Goal: Task Accomplishment & Management: Complete application form

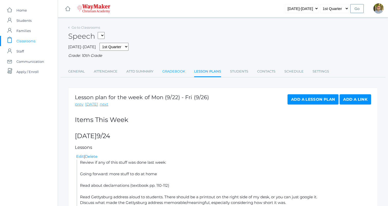
click at [168, 71] on link "Gradebook" at bounding box center [173, 71] width 23 height 10
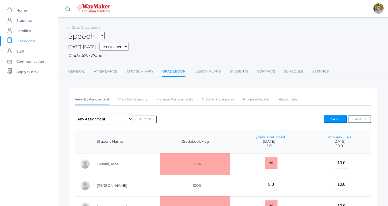
click at [43, 43] on link "icons/clipboard/plain Created with Sketch. Classrooms" at bounding box center [29, 41] width 58 height 10
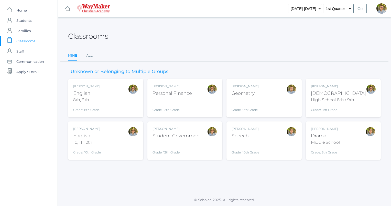
click at [118, 107] on div "Kylen Braileanu English 8th, 9th Grade: 8th Grade 08ENGLISH" at bounding box center [105, 98] width 65 height 28
click at [109, 98] on div "Kylen Braileanu English 8th, 9th Grade: 8th Grade 08ENGLISH" at bounding box center [105, 98] width 65 height 28
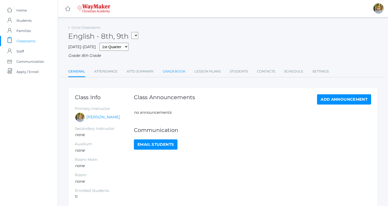
click at [174, 68] on link "Gradebook" at bounding box center [173, 71] width 23 height 10
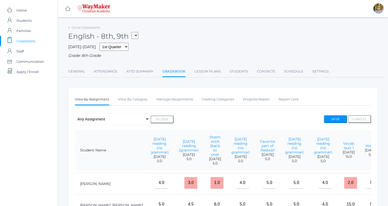
click at [37, 39] on link "icons/clipboard/plain Created with Sketch. Classrooms" at bounding box center [29, 41] width 58 height 10
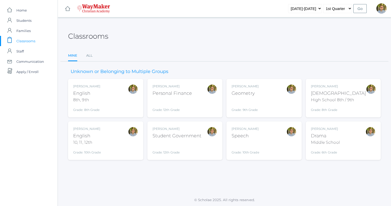
click at [262, 100] on div "Kylen Braileanu Geometry Grade: 9th Grade GEOM" at bounding box center [264, 98] width 65 height 28
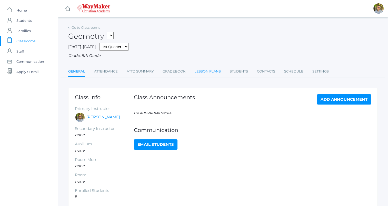
click at [204, 76] on link "Lesson Plans" at bounding box center [207, 71] width 26 height 10
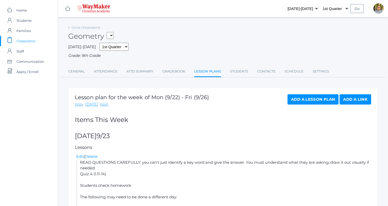
click at [30, 38] on span "Classrooms" at bounding box center [25, 41] width 19 height 10
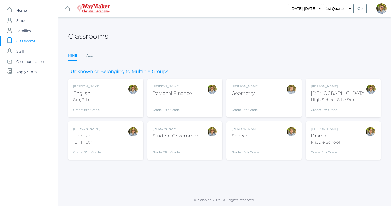
click at [266, 137] on div "Kylen Braileanu Speech Grade: 10th Grade SPEECH" at bounding box center [264, 141] width 65 height 28
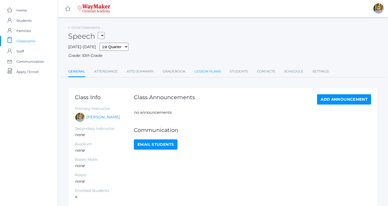
click at [205, 70] on link "Lesson Plans" at bounding box center [207, 71] width 26 height 10
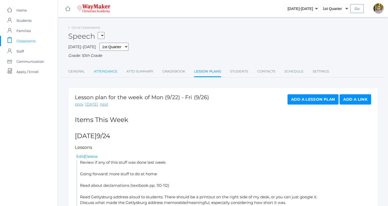
click at [105, 72] on link "Attendance" at bounding box center [106, 71] width 24 height 10
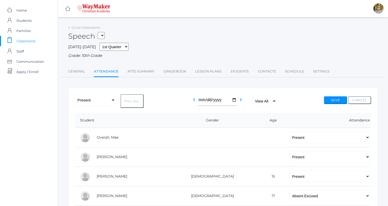
click at [16, 40] on span "Classrooms" at bounding box center [25, 41] width 19 height 10
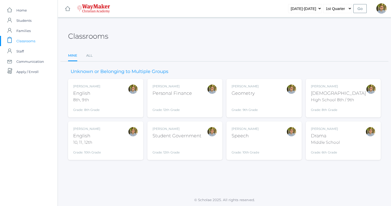
click at [343, 139] on div "[PERSON_NAME] Drama Middle School Grade: 6th Grade THEATER" at bounding box center [343, 141] width 65 height 28
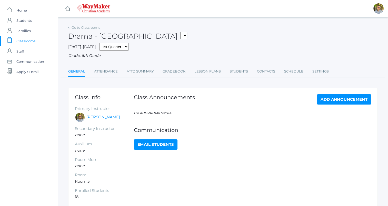
click at [171, 77] on li "Gradebook" at bounding box center [173, 71] width 23 height 11
click at [171, 71] on link "Gradebook" at bounding box center [173, 71] width 23 height 10
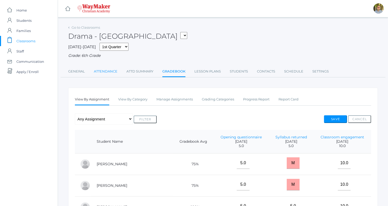
click at [104, 73] on link "Attendance" at bounding box center [106, 71] width 24 height 10
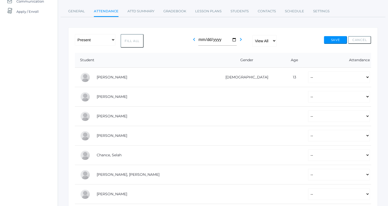
scroll to position [60, 0]
click at [308, 79] on select "-- Present Tardy Excused Tardy Unexcused Absent Excused Absent Unexcused" at bounding box center [339, 77] width 62 height 12
select select "P"
click at [308, 71] on select "-- Present Tardy Excused Tardy Unexcused Absent Excused Absent Unexcused" at bounding box center [339, 77] width 62 height 12
click at [308, 94] on select "-- Present Tardy Excused Tardy Unexcused Absent Excused Absent Unexcused" at bounding box center [339, 97] width 62 height 12
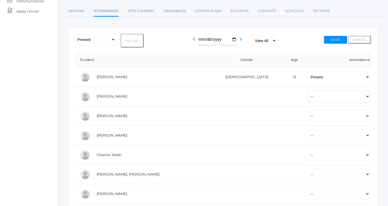
select select "P"
click at [308, 91] on select "-- Present Tardy Excused Tardy Unexcused Absent Excused Absent Unexcused" at bounding box center [339, 97] width 62 height 12
click at [308, 115] on select "-- Present Tardy Excused Tardy Unexcused Absent Excused Absent Unexcused" at bounding box center [339, 116] width 62 height 12
select select "TU"
click at [308, 110] on select "-- Present Tardy Excused Tardy Unexcused Absent Excused Absent Unexcused" at bounding box center [339, 116] width 62 height 12
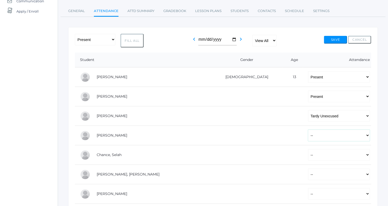
click at [308, 135] on select "-- Present Tardy Excused Tardy Unexcused Absent Excused Absent Unexcused" at bounding box center [339, 136] width 62 height 12
select select "P"
click at [308, 130] on select "-- Present Tardy Excused Tardy Unexcused Absent Excused Absent Unexcused" at bounding box center [339, 136] width 62 height 12
click at [308, 153] on select "-- Present Tardy Excused Tardy Unexcused Absent Excused Absent Unexcused" at bounding box center [339, 155] width 62 height 12
select select "P"
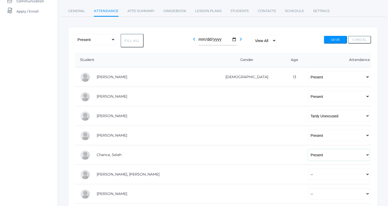
click at [308, 149] on select "-- Present Tardy Excused Tardy Unexcused Absent Excused Absent Unexcused" at bounding box center [339, 155] width 62 height 12
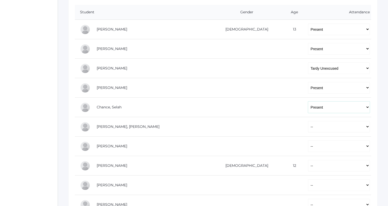
scroll to position [116, 0]
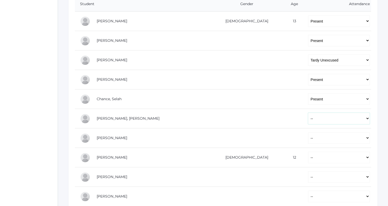
click at [308, 119] on select "-- Present Tardy Excused Tardy Unexcused Absent Excused Absent Unexcused" at bounding box center [339, 119] width 62 height 12
select select "P"
click at [308, 113] on select "-- Present Tardy Excused Tardy Unexcused Absent Excused Absent Unexcused" at bounding box center [339, 119] width 62 height 12
click at [308, 139] on select "-- Present Tardy Excused Tardy Unexcused Absent Excused Absent Unexcused" at bounding box center [339, 138] width 62 height 12
select select "P"
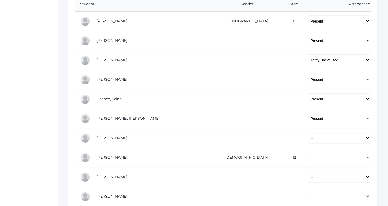
click at [308, 132] on select "-- Present Tardy Excused Tardy Unexcused Absent Excused Absent Unexcused" at bounding box center [339, 138] width 62 height 12
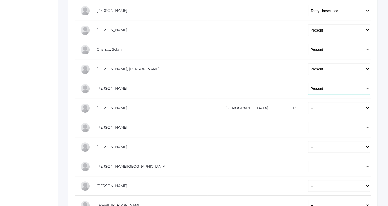
scroll to position [166, 0]
click at [308, 103] on select "-- Present Tardy Excused Tardy Unexcused Absent Excused Absent Unexcused" at bounding box center [339, 107] width 62 height 12
select select "P"
click at [308, 101] on select "-- Present Tardy Excused Tardy Unexcused Absent Excused Absent Unexcused" at bounding box center [339, 107] width 62 height 12
click at [308, 128] on select "-- Present Tardy Excused Tardy Unexcused Absent Excused Absent Unexcused" at bounding box center [339, 127] width 62 height 12
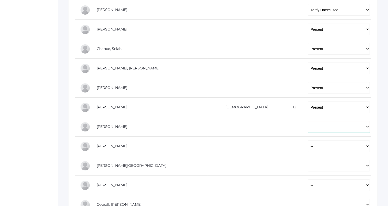
select select "P"
click at [308, 121] on select "-- Present Tardy Excused Tardy Unexcused Absent Excused Absent Unexcused" at bounding box center [339, 127] width 62 height 12
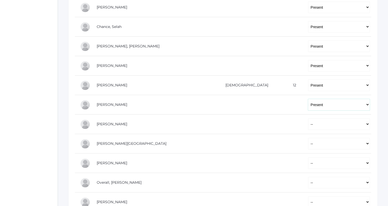
scroll to position [191, 0]
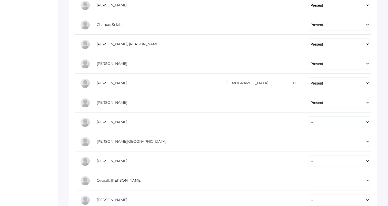
click at [308, 121] on select "-- Present Tardy Excused Tardy Unexcused Absent Excused Absent Unexcused" at bounding box center [339, 122] width 62 height 12
click at [308, 116] on select "-- Present Tardy Excused Tardy Unexcused Absent Excused Absent Unexcused" at bounding box center [339, 122] width 62 height 12
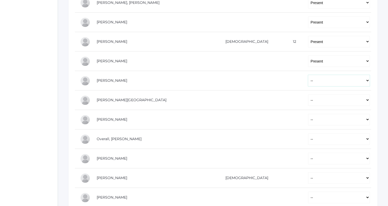
scroll to position [234, 0]
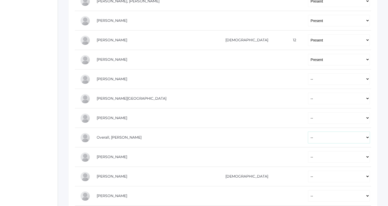
click at [308, 137] on select "-- Present Tardy Excused Tardy Unexcused Absent Excused Absent Unexcused" at bounding box center [339, 138] width 62 height 12
select select "AE"
click at [308, 132] on select "-- Present Tardy Excused Tardy Unexcused Absent Excused Absent Unexcused" at bounding box center [339, 138] width 62 height 12
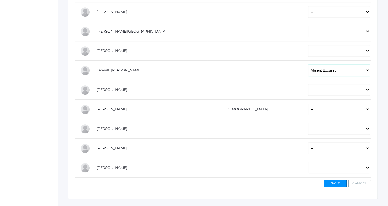
scroll to position [304, 0]
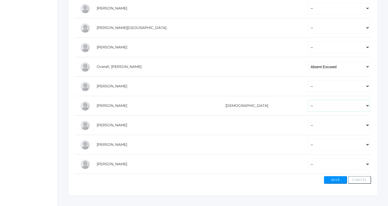
click at [308, 107] on select "-- Present Tardy Excused Tardy Unexcused Absent Excused Absent Unexcused" at bounding box center [339, 106] width 62 height 12
click at [308, 100] on select "-- Present Tardy Excused Tardy Unexcused Absent Excused Absent Unexcused" at bounding box center [339, 106] width 62 height 12
click at [308, 107] on select "-- Present Tardy Excused Tardy Unexcused Absent Excused Absent Unexcused" at bounding box center [339, 106] width 62 height 12
select select "P"
click at [308, 100] on select "-- Present Tardy Excused Tardy Unexcused Absent Excused Absent Unexcused" at bounding box center [339, 106] width 62 height 12
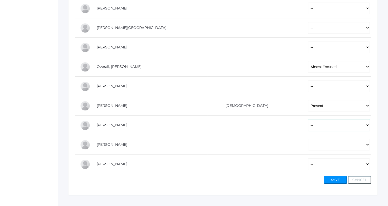
click at [308, 123] on select "-- Present Tardy Excused Tardy Unexcused Absent Excused Absent Unexcused" at bounding box center [339, 125] width 62 height 12
select select "P"
click at [308, 119] on select "-- Present Tardy Excused Tardy Unexcused Absent Excused Absent Unexcused" at bounding box center [339, 125] width 62 height 12
click at [308, 144] on select "-- Present Tardy Excused Tardy Unexcused Absent Excused Absent Unexcused" at bounding box center [339, 145] width 62 height 12
select select "P"
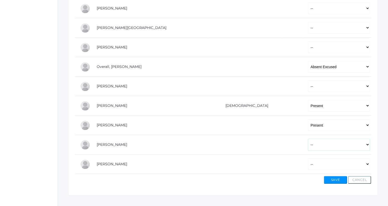
click at [308, 139] on select "-- Present Tardy Excused Tardy Unexcused Absent Excused Absent Unexcused" at bounding box center [339, 145] width 62 height 12
click at [308, 165] on select "-- Present Tardy Excused Tardy Unexcused Absent Excused Absent Unexcused" at bounding box center [339, 164] width 62 height 12
select select "P"
click at [308, 158] on select "-- Present Tardy Excused Tardy Unexcused Absent Excused Absent Unexcused" at bounding box center [339, 164] width 62 height 12
click at [333, 181] on button "Save" at bounding box center [334, 180] width 23 height 8
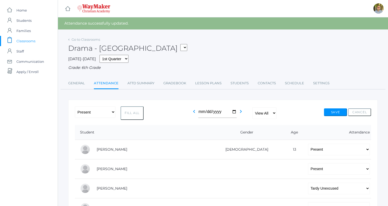
click at [26, 40] on span "Classrooms" at bounding box center [25, 41] width 19 height 10
